Goal: Communication & Community: Answer question/provide support

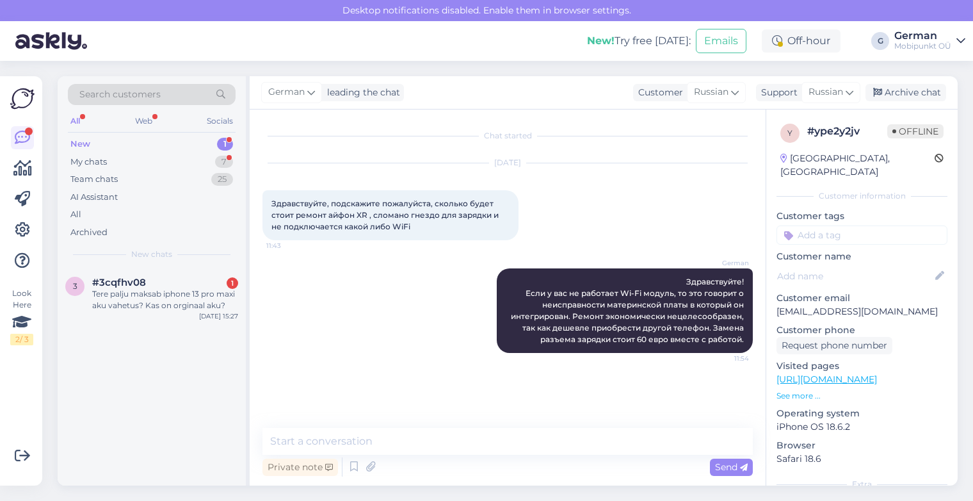
click at [87, 149] on div "New" at bounding box center [80, 144] width 20 height 13
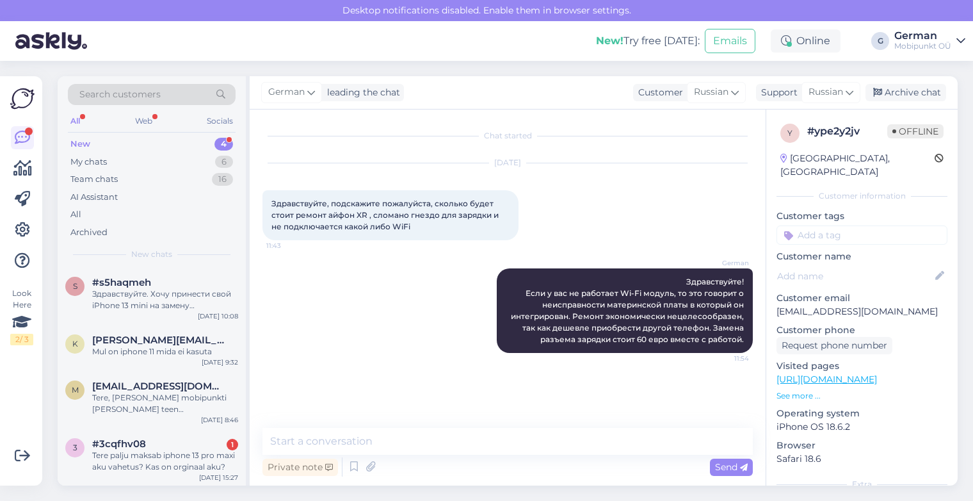
click at [78, 120] on div "All" at bounding box center [75, 121] width 15 height 17
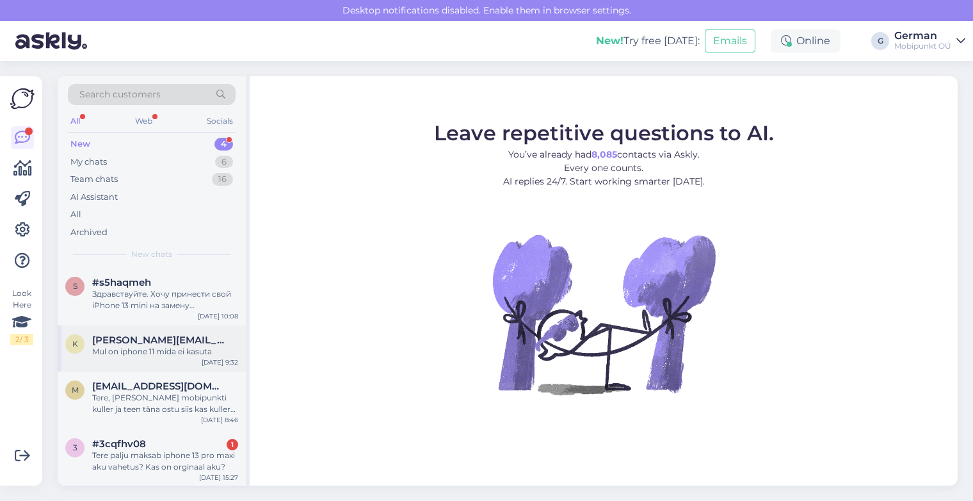
scroll to position [1, 0]
click at [147, 291] on div "Здравствуйте. Хочу принести свой iPhone 13 mini на замену аккумулятора. [DATE] …" at bounding box center [165, 298] width 146 height 23
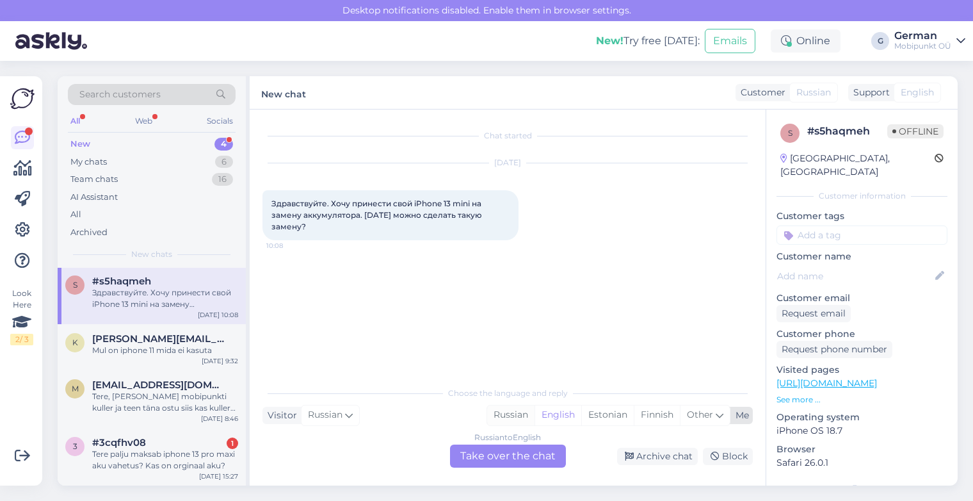
click at [514, 415] on div "Russian" at bounding box center [510, 414] width 47 height 19
click at [508, 459] on div "Russian to Russian Take over the chat" at bounding box center [508, 455] width 116 height 23
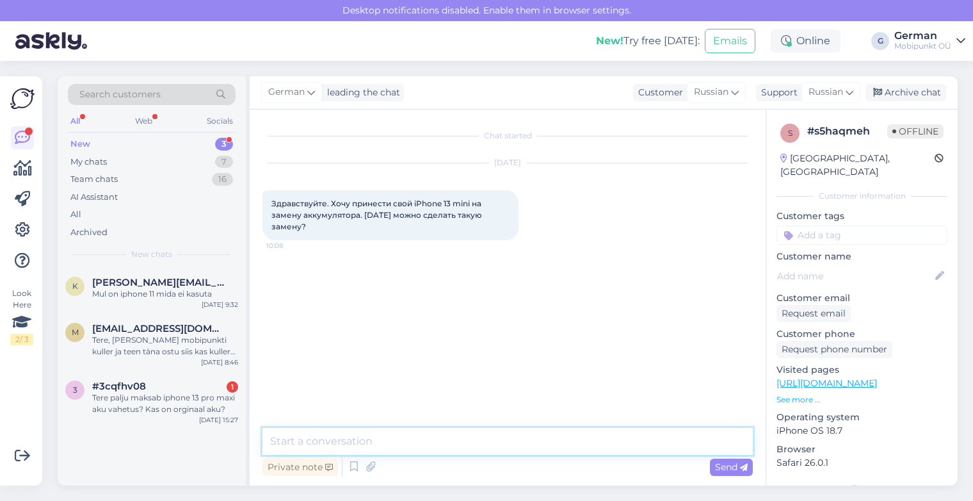
click at [438, 440] on textarea at bounding box center [507, 441] width 490 height 27
type textarea "P"
type textarea "Здравствуйте!"
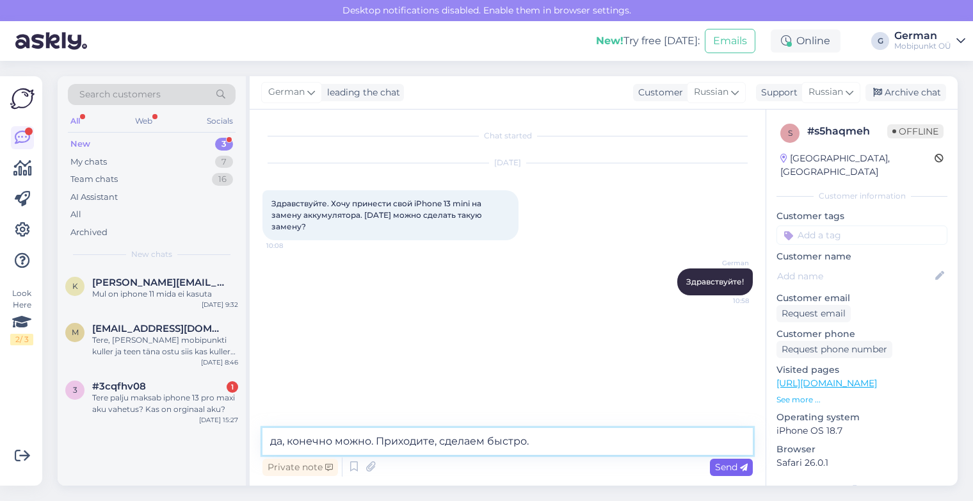
type textarea "да, конечно можно. Приходите, сделаем быстро."
click at [715, 463] on span "Send" at bounding box center [731, 467] width 33 height 12
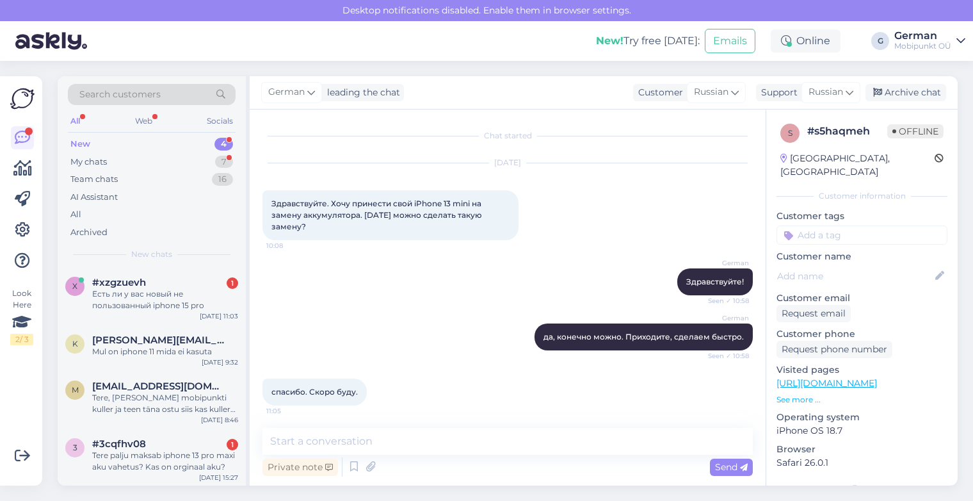
scroll to position [3, 0]
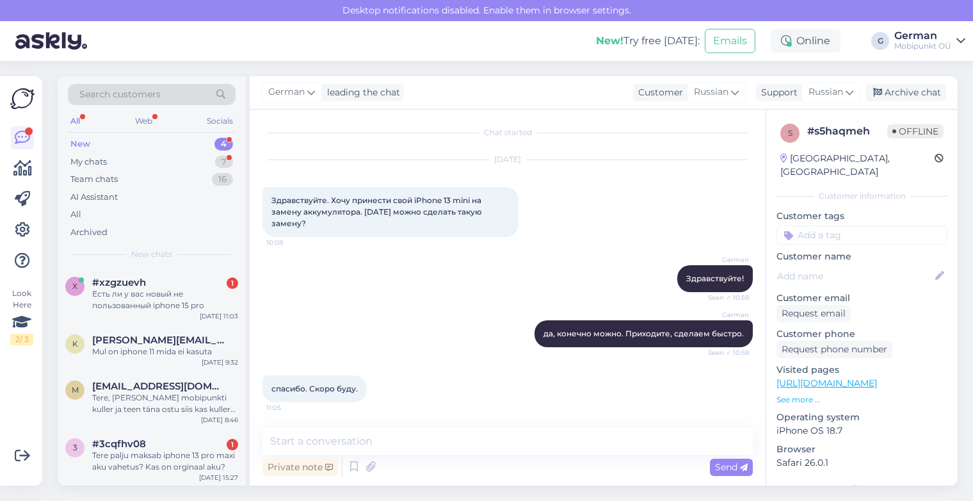
click at [79, 149] on div "New" at bounding box center [80, 144] width 20 height 13
click at [143, 302] on div "Есть ли у вас новый не пользованный iphone 15 pro" at bounding box center [165, 299] width 146 height 23
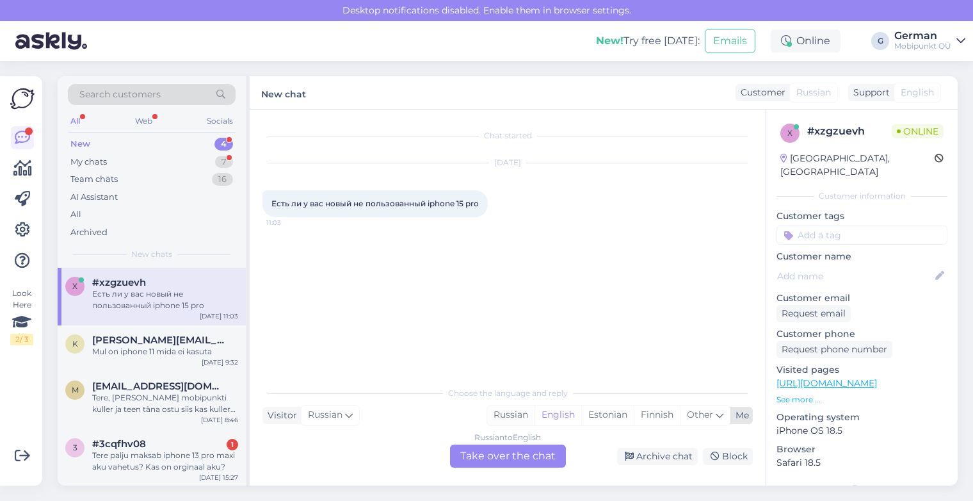
click at [506, 408] on div "Russian" at bounding box center [510, 414] width 47 height 19
click at [481, 453] on div "Russian to Russian Take over the chat" at bounding box center [508, 455] width 116 height 23
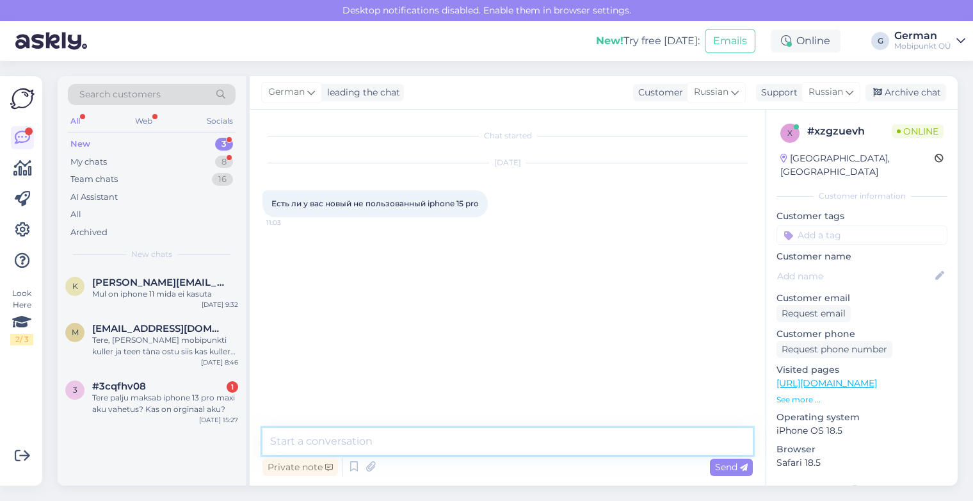
click at [412, 434] on textarea at bounding box center [507, 441] width 490 height 27
type textarea "P"
click at [339, 437] on textarea "Здравствуйте! К сожалениию, нет" at bounding box center [507, 433] width 490 height 42
click at [363, 443] on textarea "Здравствуйте! К сожалению, нет" at bounding box center [507, 433] width 490 height 42
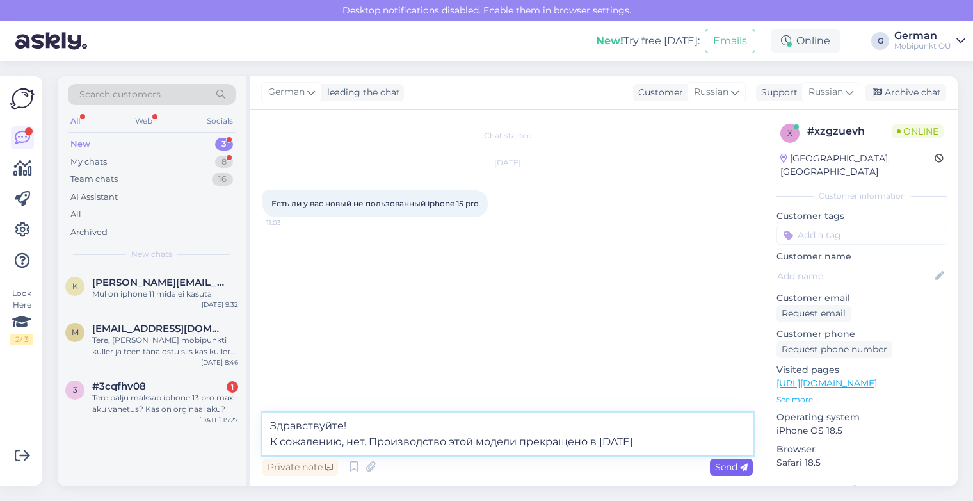
type textarea "Здравствуйте! К сожалению, нет. Производство этой модели прекращено в [DATE]"
click at [724, 466] on span "Send" at bounding box center [731, 467] width 33 height 12
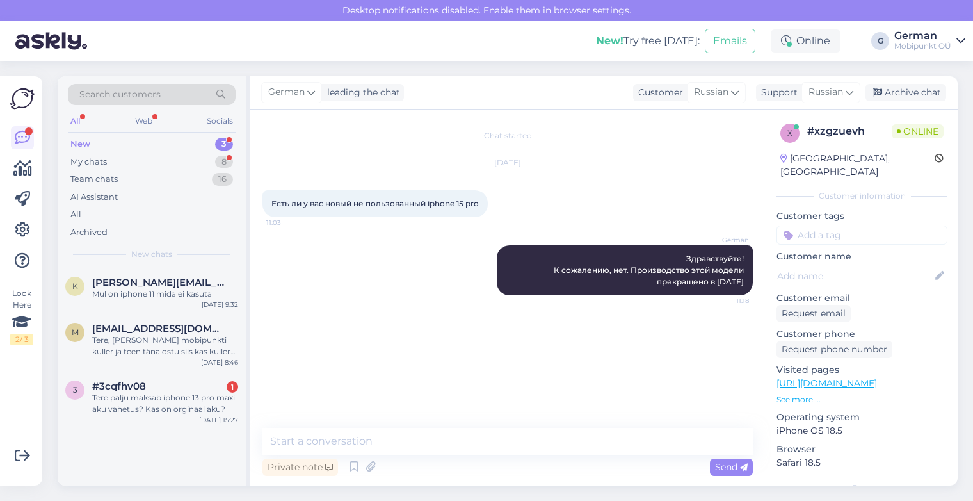
click at [90, 143] on div "New 3" at bounding box center [152, 144] width 168 height 18
click at [99, 157] on div "My chats" at bounding box center [88, 162] width 36 height 13
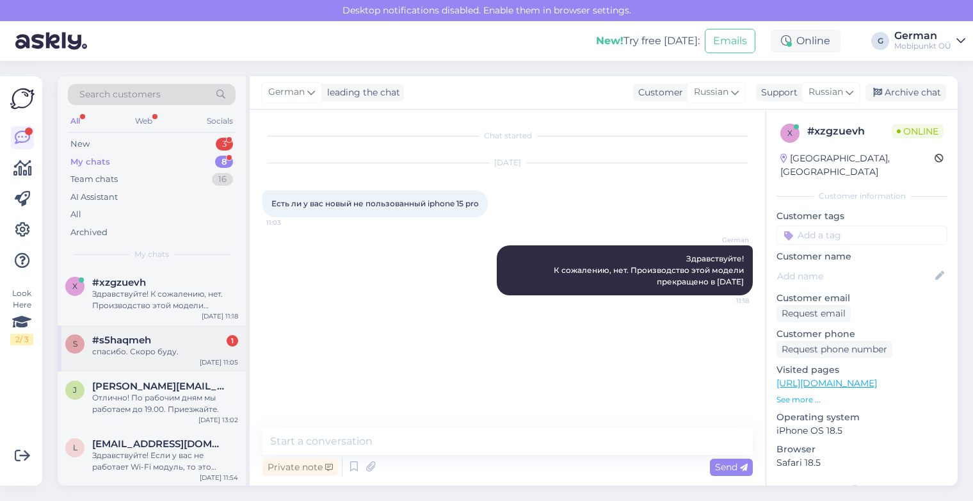
click at [154, 349] on div "спасибо. Скоро буду." at bounding box center [165, 352] width 146 height 12
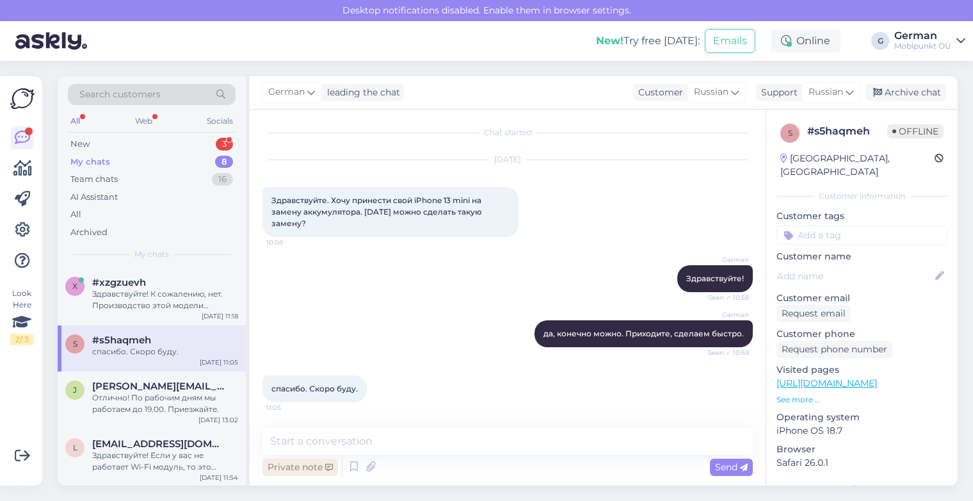
click at [309, 458] on div "Private note" at bounding box center [300, 466] width 76 height 17
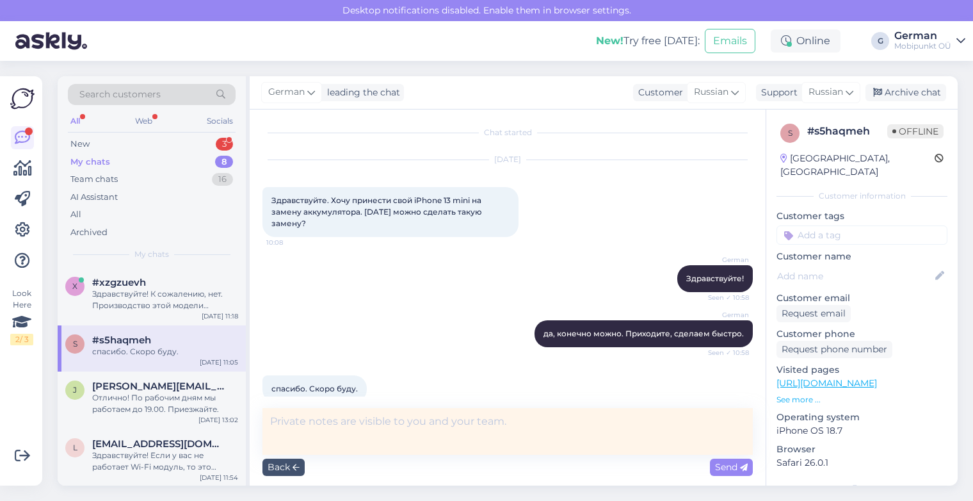
click at [371, 371] on div "спасибо. Скоро буду. 11:05" at bounding box center [507, 388] width 490 height 55
click at [294, 474] on div "Back" at bounding box center [283, 466] width 42 height 17
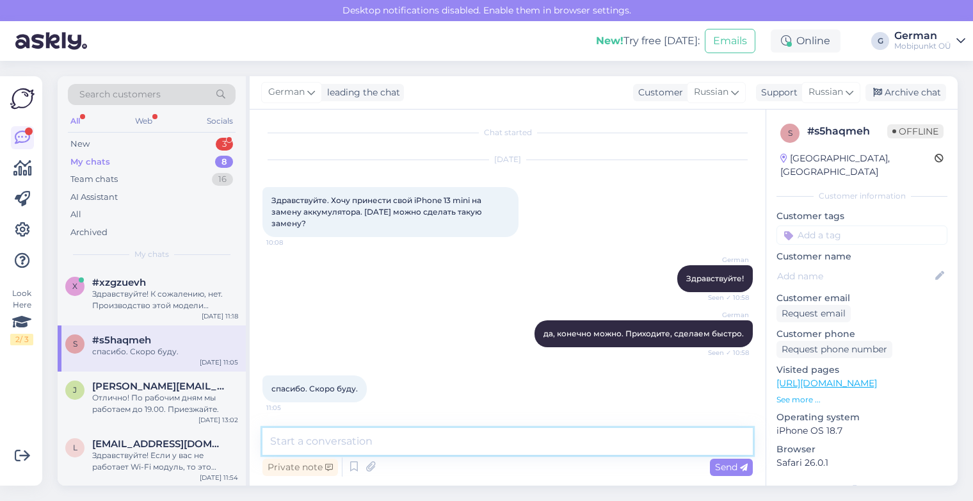
click at [317, 447] on textarea at bounding box center [507, 441] width 490 height 27
click at [408, 439] on textarea at bounding box center [507, 441] width 490 height 27
click at [403, 439] on textarea at bounding box center [507, 441] width 490 height 27
type textarea "Ок. Ждем вас."
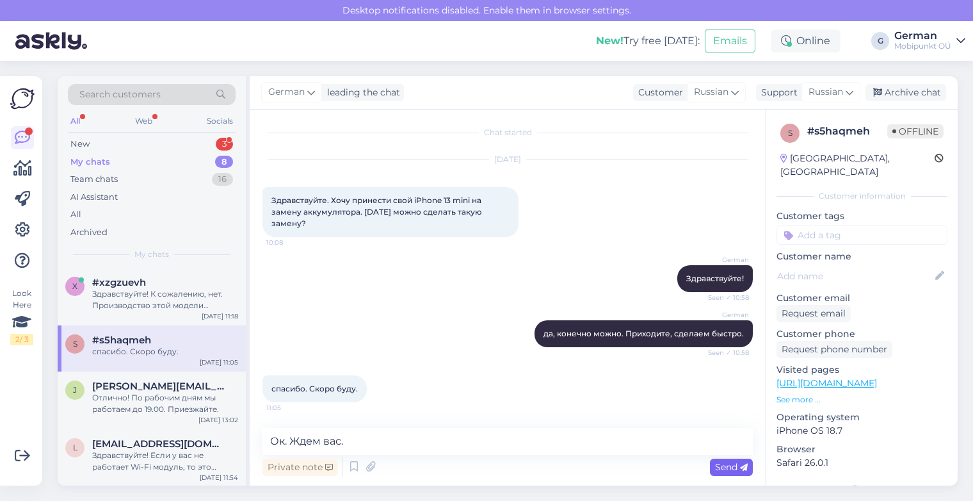
click at [734, 467] on span "Send" at bounding box center [731, 467] width 33 height 12
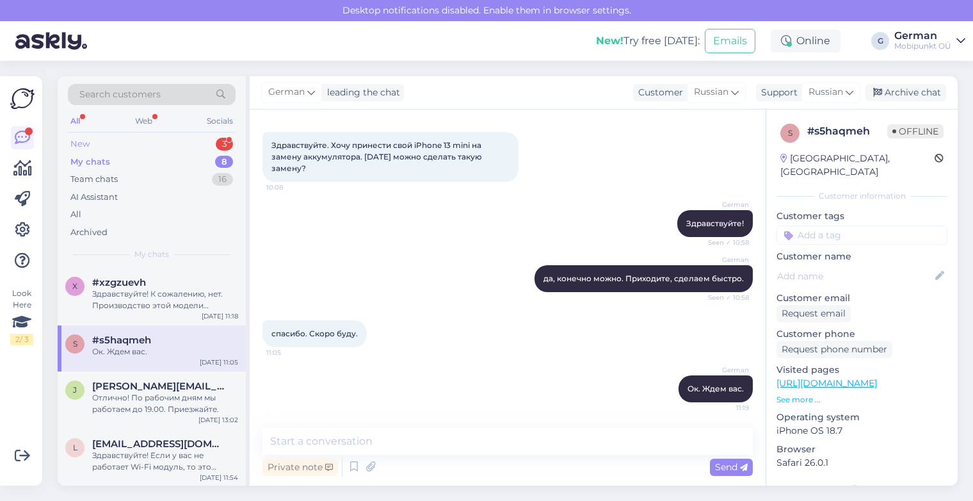
click at [88, 141] on div "New" at bounding box center [79, 144] width 19 height 13
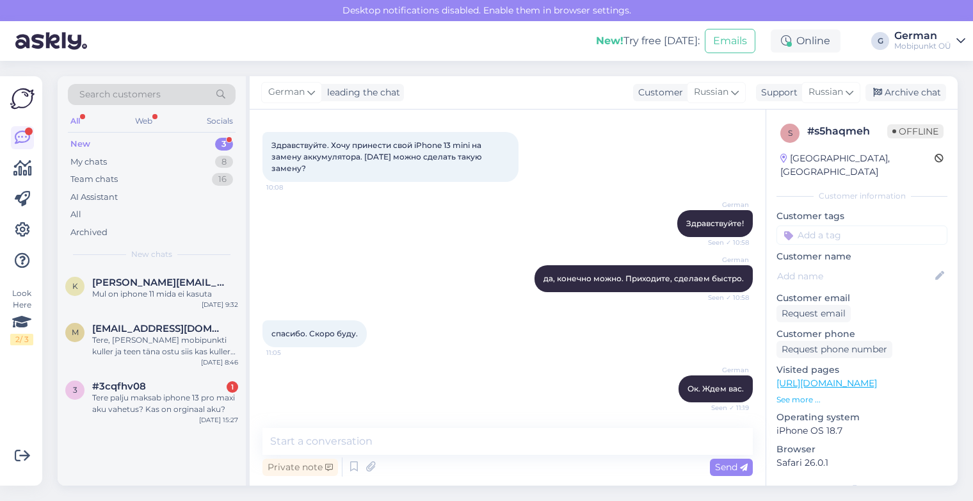
click at [84, 150] on div "New 3" at bounding box center [152, 144] width 168 height 18
click at [81, 153] on div "My chats 8" at bounding box center [152, 162] width 168 height 18
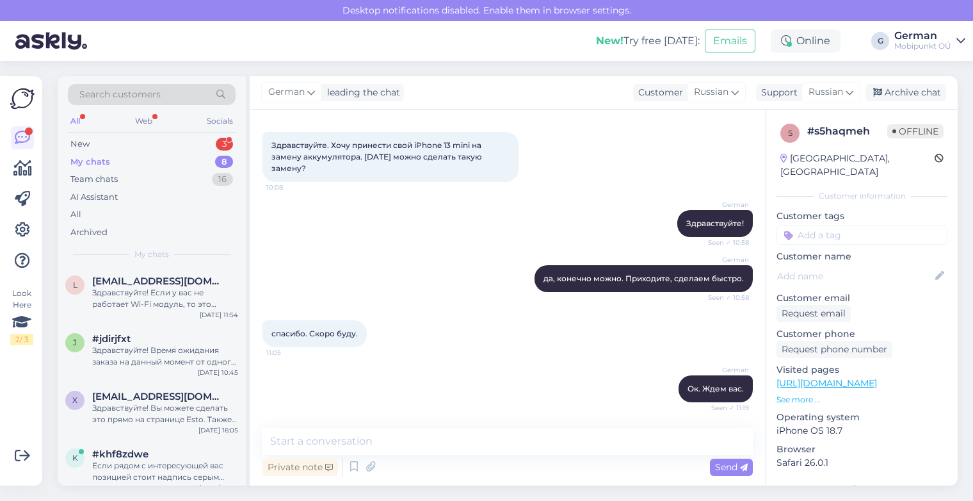
scroll to position [0, 0]
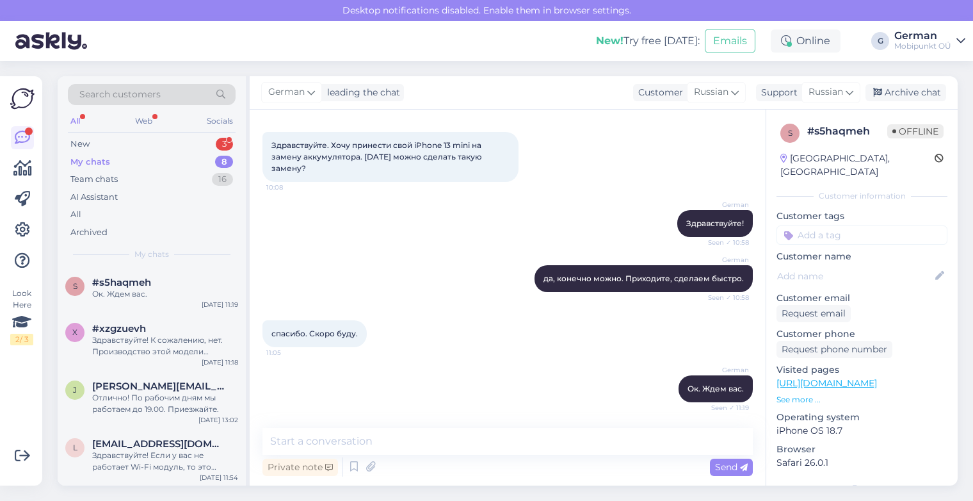
click at [97, 165] on div "My chats" at bounding box center [90, 162] width 40 height 13
click at [80, 139] on div "New" at bounding box center [79, 144] width 19 height 13
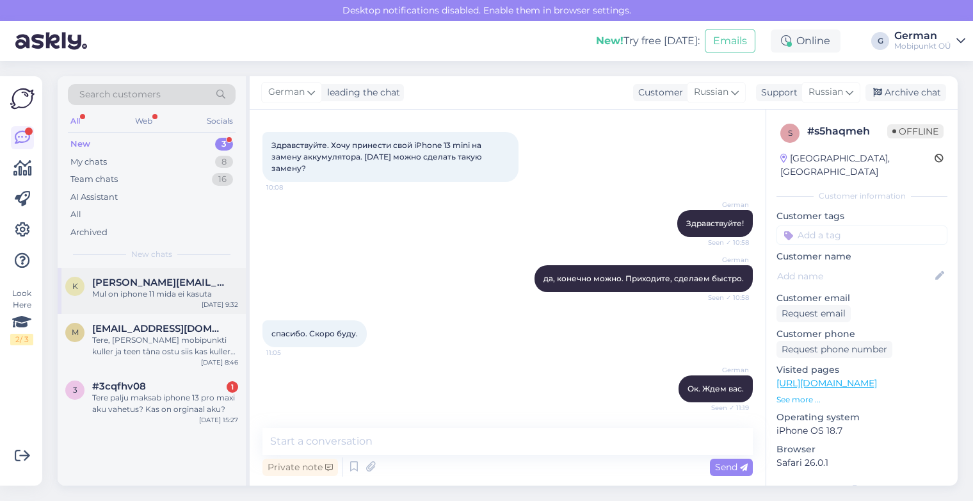
click at [194, 278] on span "[PERSON_NAME][EMAIL_ADDRESS][DOMAIN_NAME]" at bounding box center [158, 283] width 133 height 12
